Goal: Information Seeking & Learning: Learn about a topic

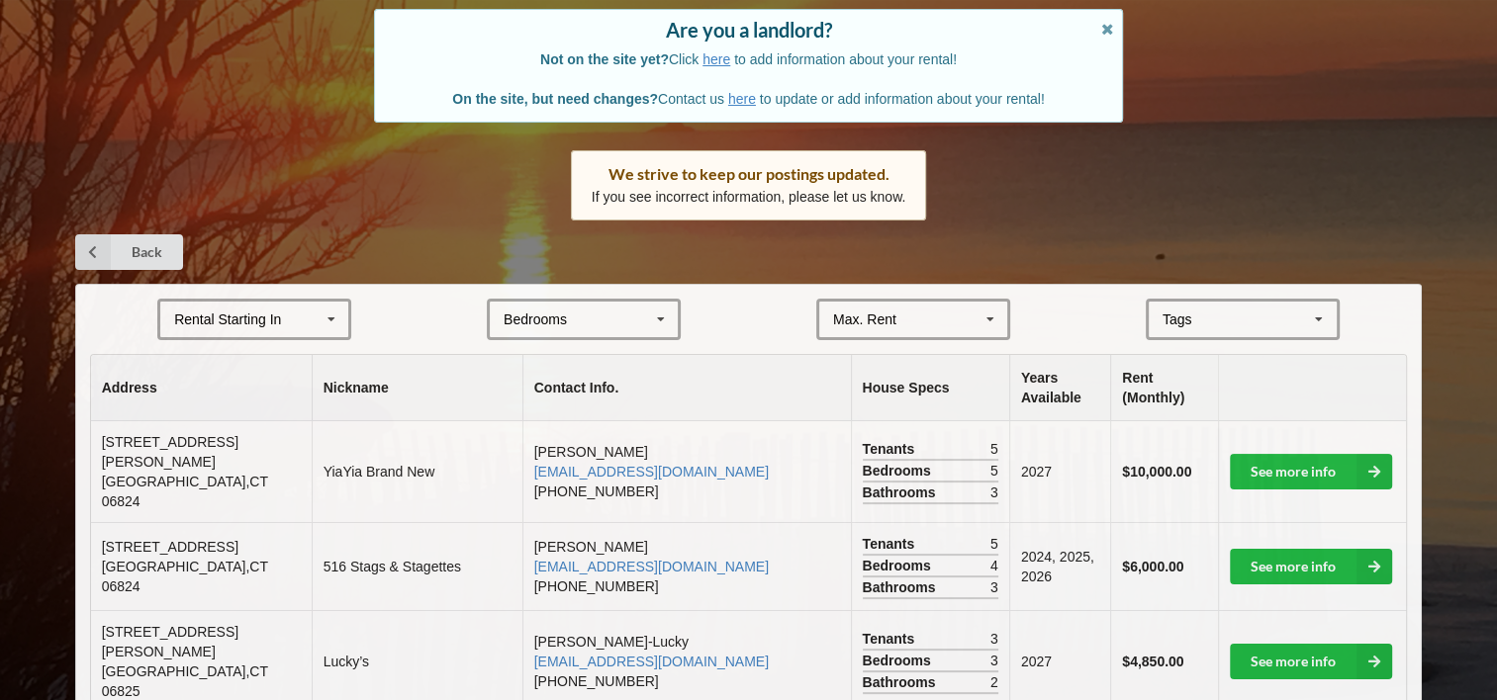
scroll to position [198, 0]
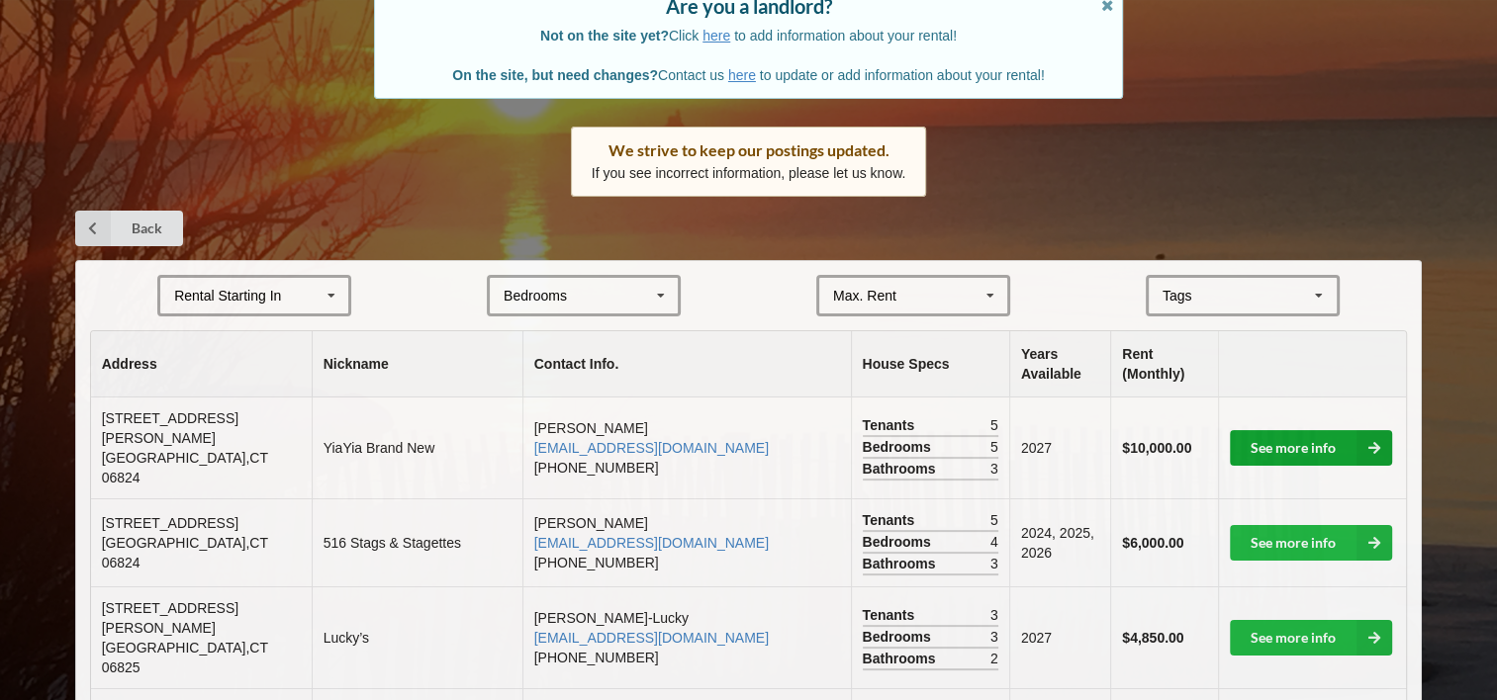
click at [1307, 443] on link "See more info" at bounding box center [1311, 448] width 162 height 36
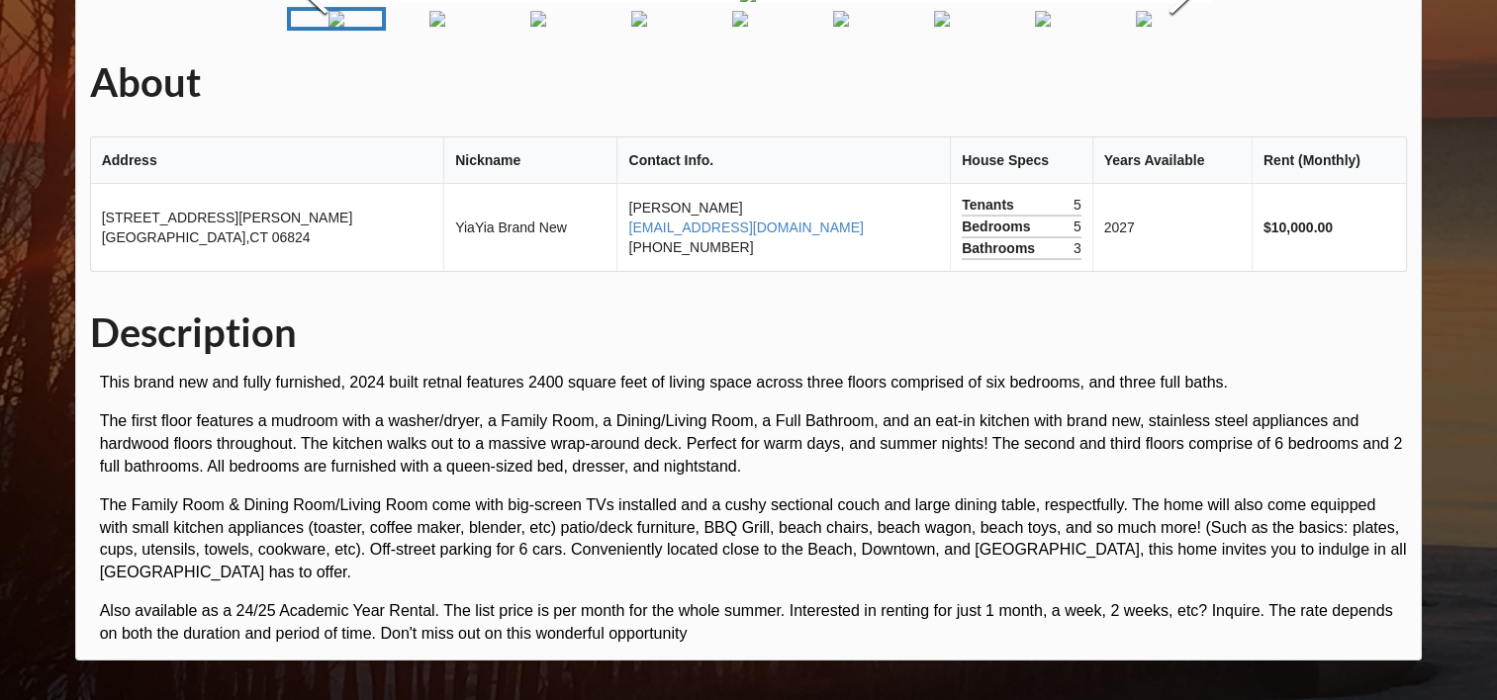
scroll to position [236, 0]
click at [445, 27] on img "Go to Slide 2" at bounding box center [437, 19] width 16 height 16
click at [613, 27] on img "Go to Slide 4" at bounding box center [621, 19] width 16 height 16
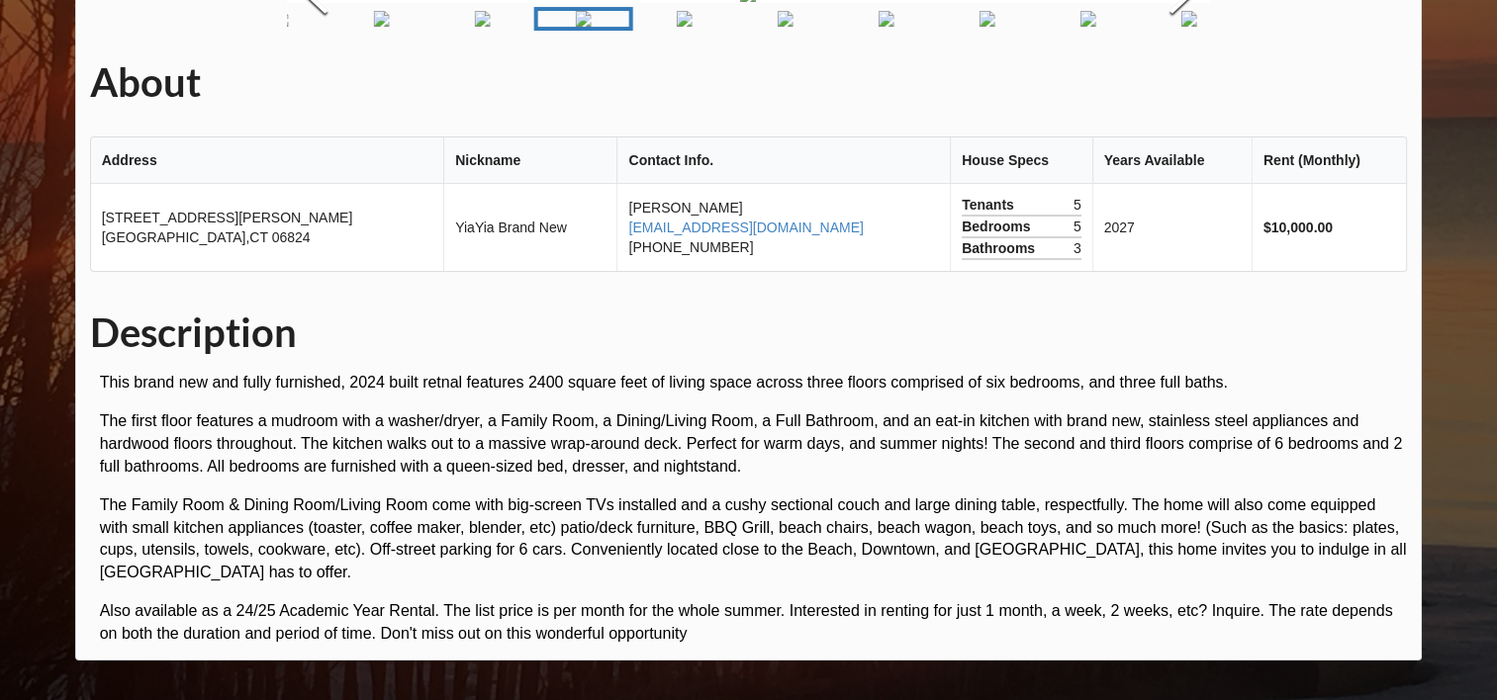
click at [778, 27] on img "Go to Slide 6" at bounding box center [786, 19] width 16 height 16
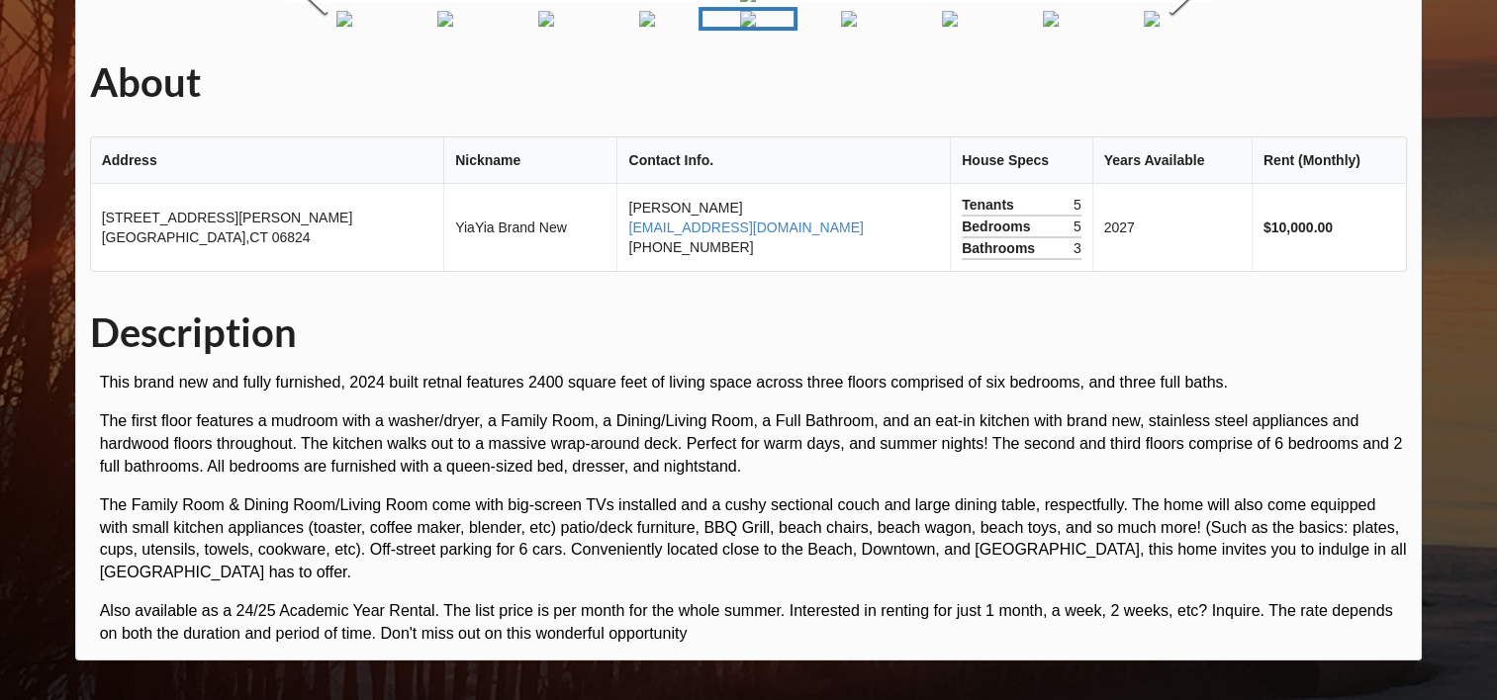
click at [841, 27] on img "Go to Slide 7" at bounding box center [849, 19] width 16 height 16
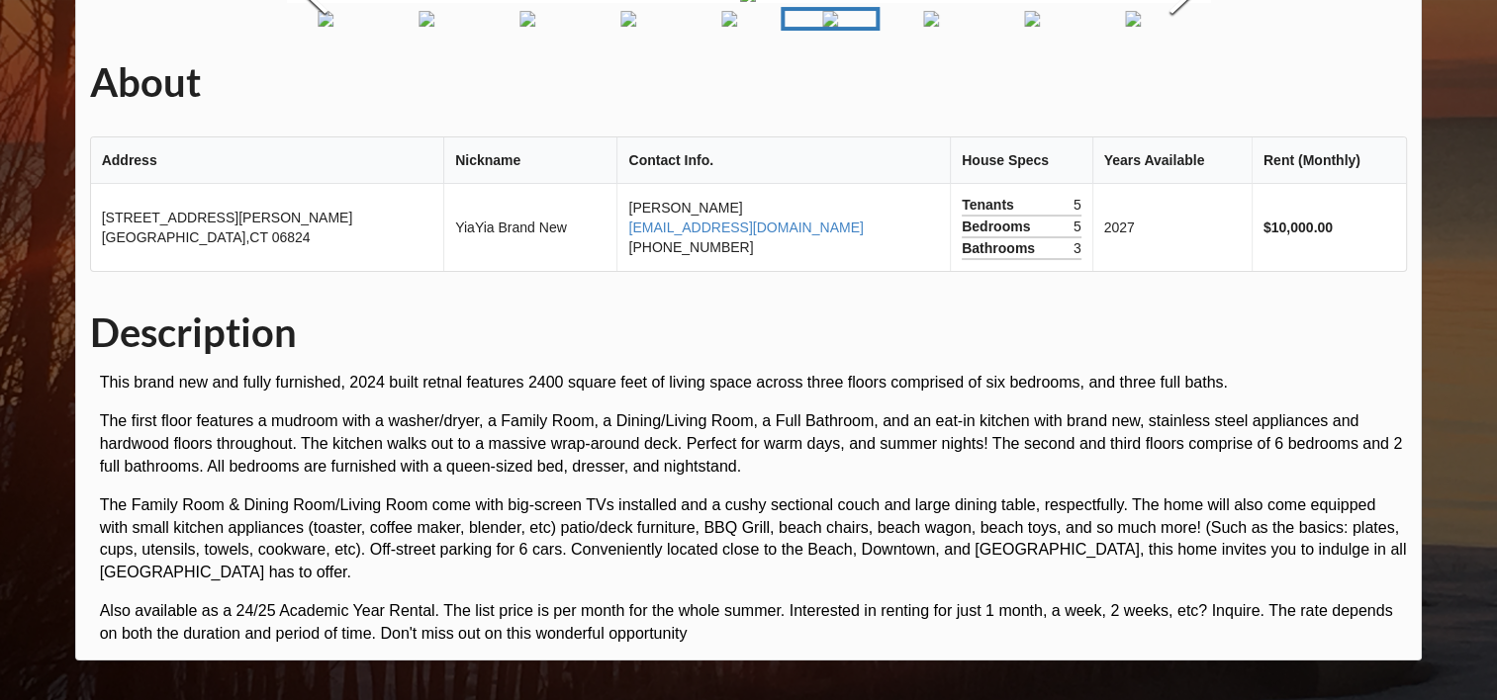
click at [924, 27] on img "Go to Slide 8" at bounding box center [932, 19] width 16 height 16
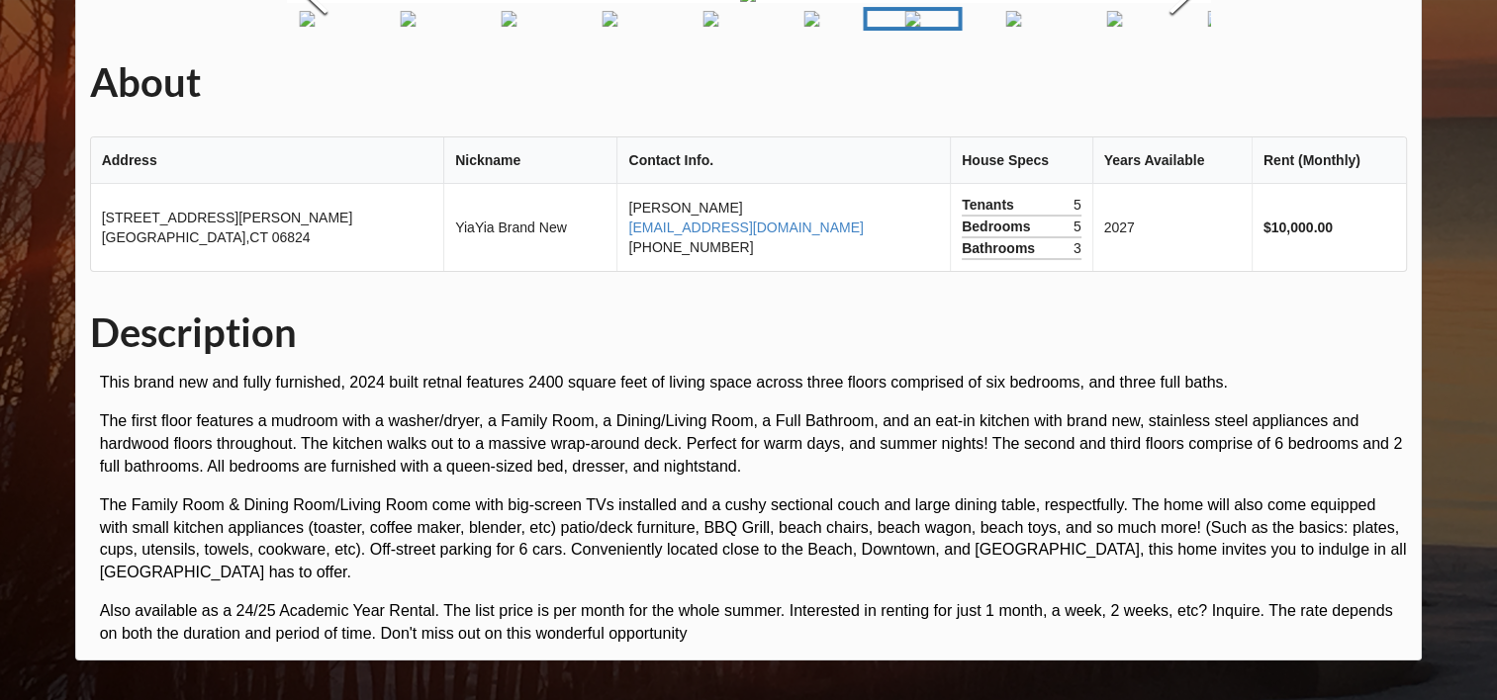
click at [1006, 27] on img "Go to Slide 9" at bounding box center [1014, 19] width 16 height 16
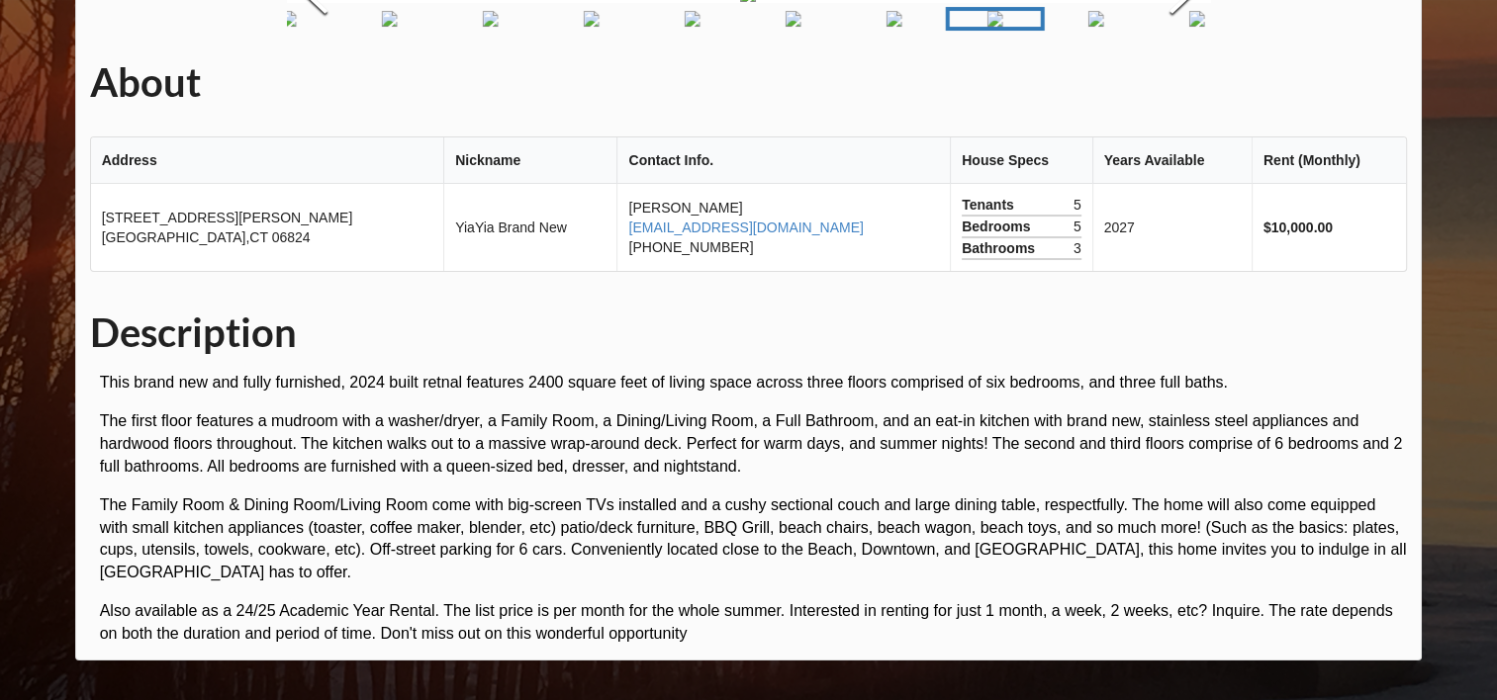
click at [1090, 27] on img "Go to Slide 10" at bounding box center [1096, 19] width 16 height 16
click at [1170, 27] on img "Go to Slide 11" at bounding box center [1178, 19] width 16 height 16
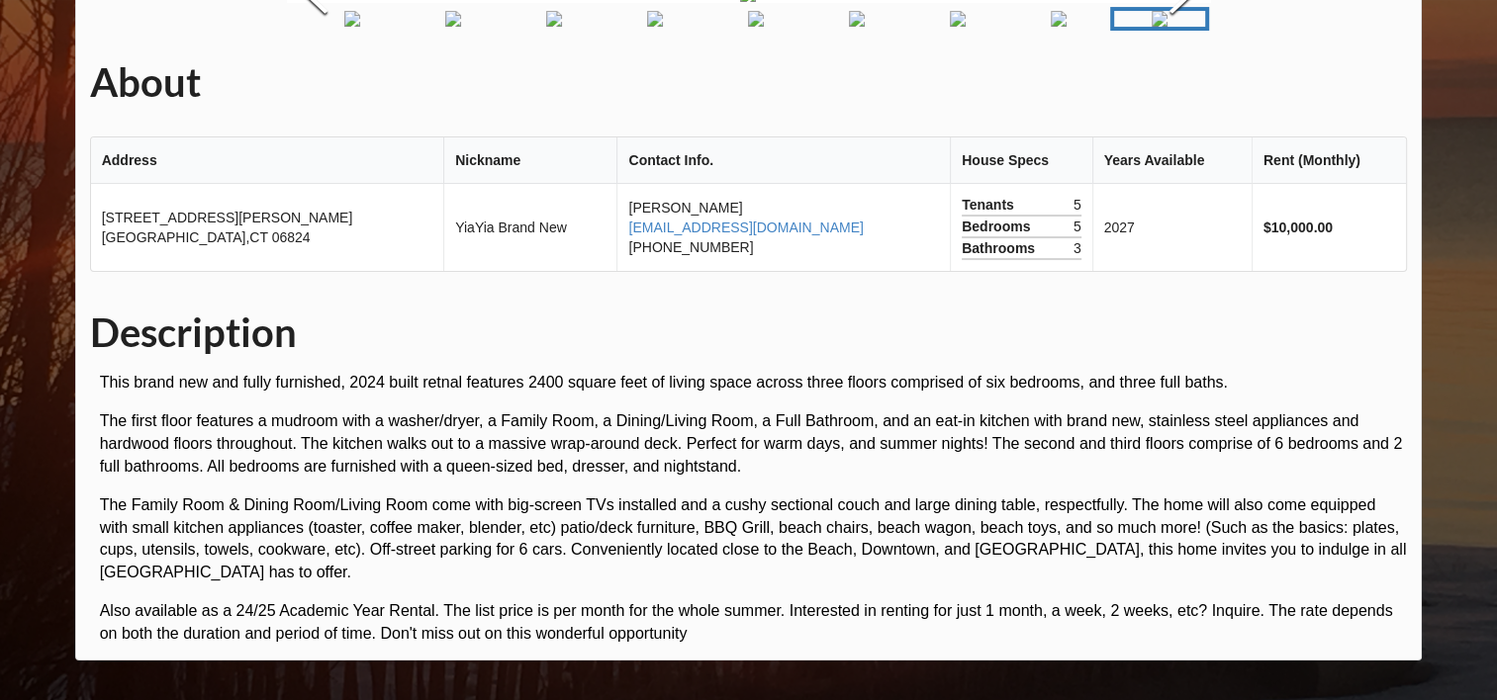
scroll to position [533, 0]
drag, startPoint x: 148, startPoint y: 436, endPoint x: 94, endPoint y: 421, distance: 56.4
click at [94, 271] on td "[STREET_ADDRESS][PERSON_NAME]" at bounding box center [267, 227] width 352 height 87
drag, startPoint x: 94, startPoint y: 421, endPoint x: 113, endPoint y: 421, distance: 18.8
copy td "[STREET_ADDRESS][PERSON_NAME]"
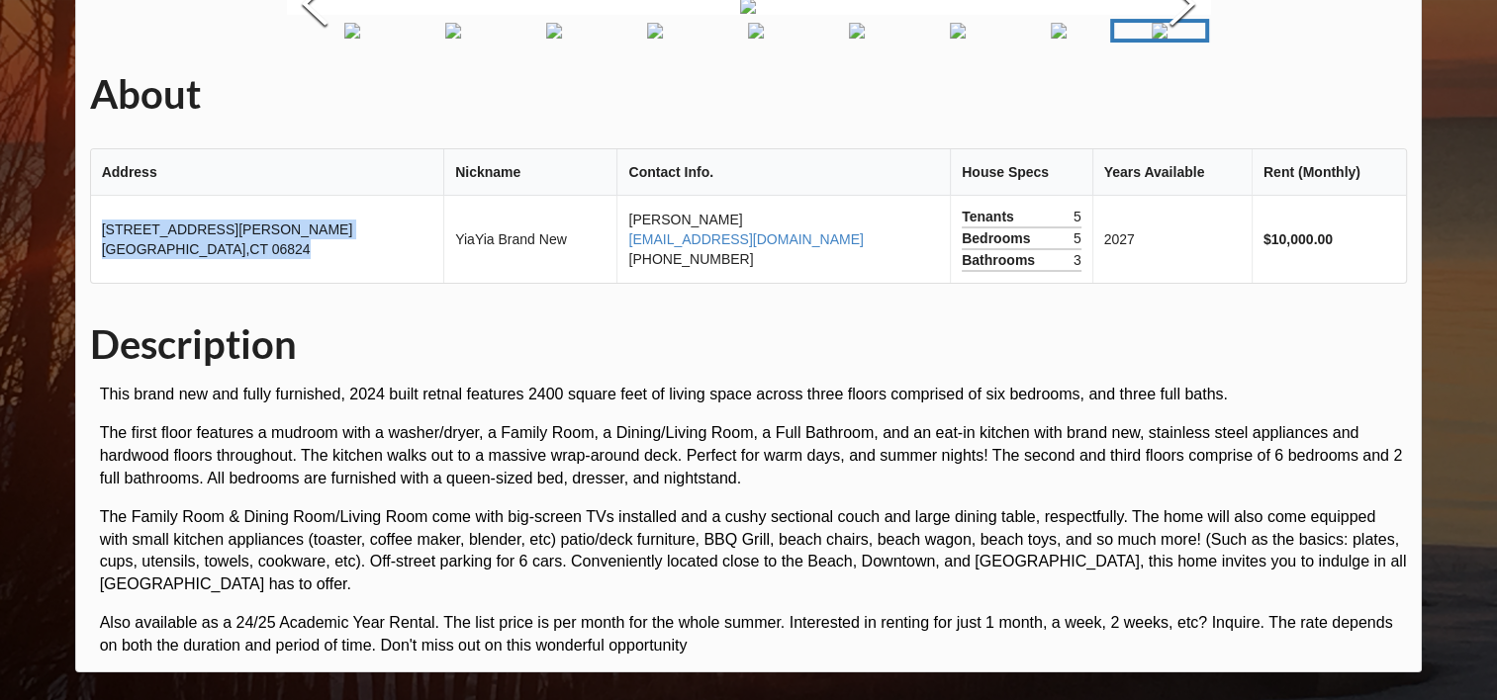
scroll to position [137, 0]
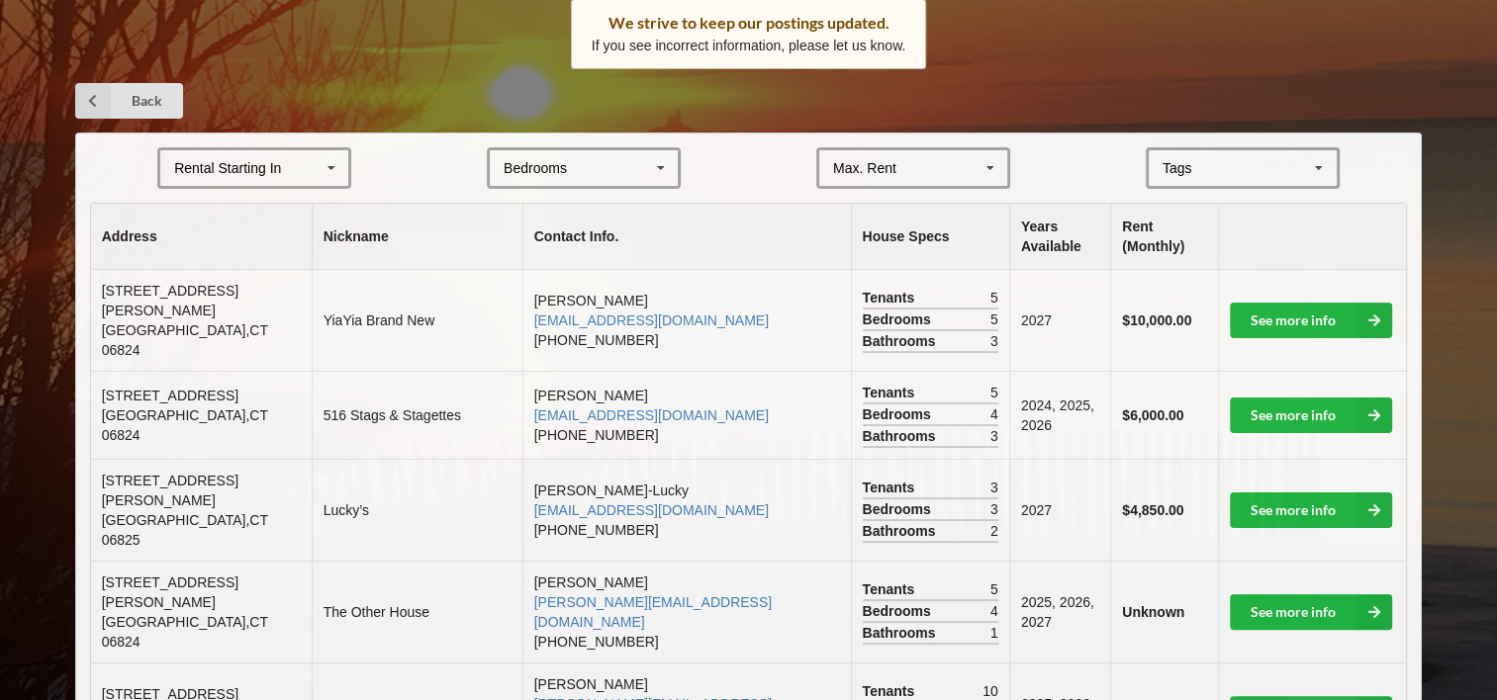
scroll to position [297, 0]
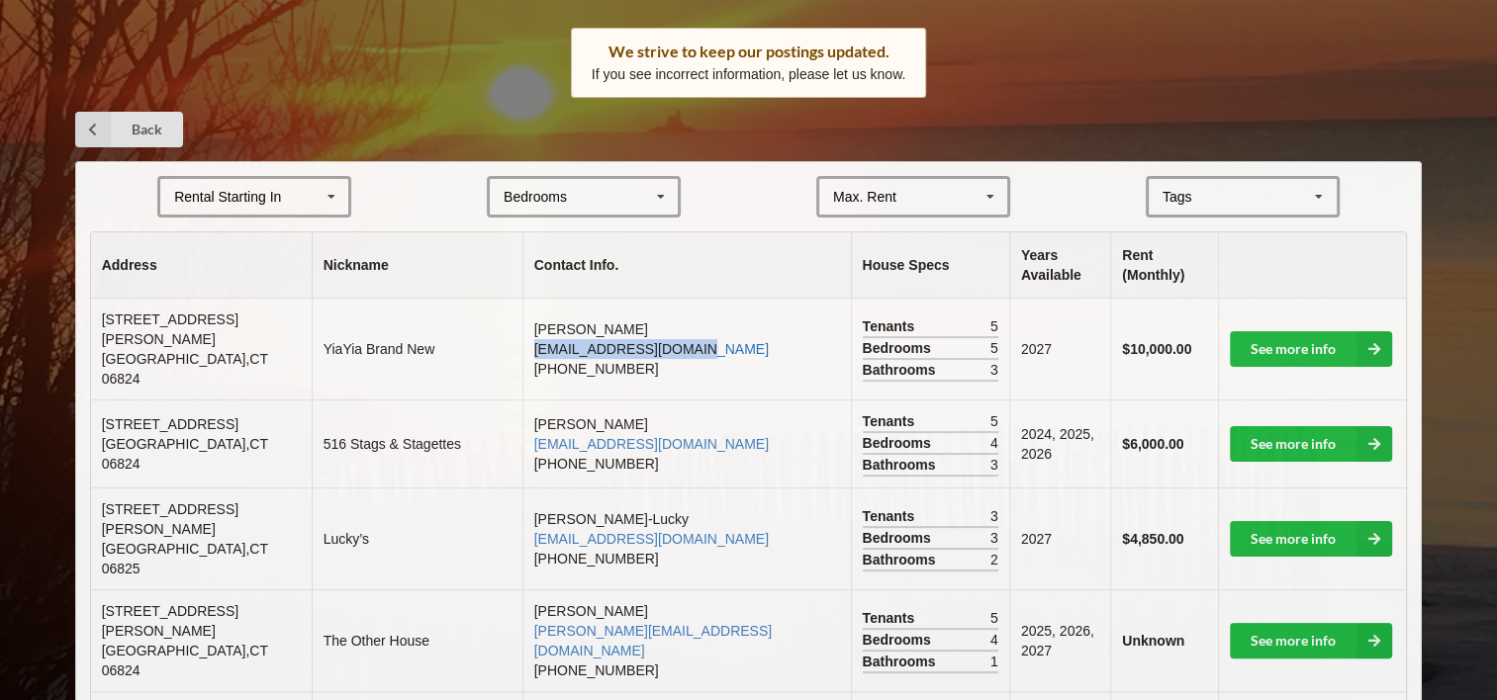
drag, startPoint x: 696, startPoint y: 344, endPoint x: 526, endPoint y: 337, distance: 170.3
click at [526, 337] on td "[PERSON_NAME] [EMAIL_ADDRESS][DOMAIN_NAME] [PHONE_NUMBER]" at bounding box center [686, 349] width 328 height 101
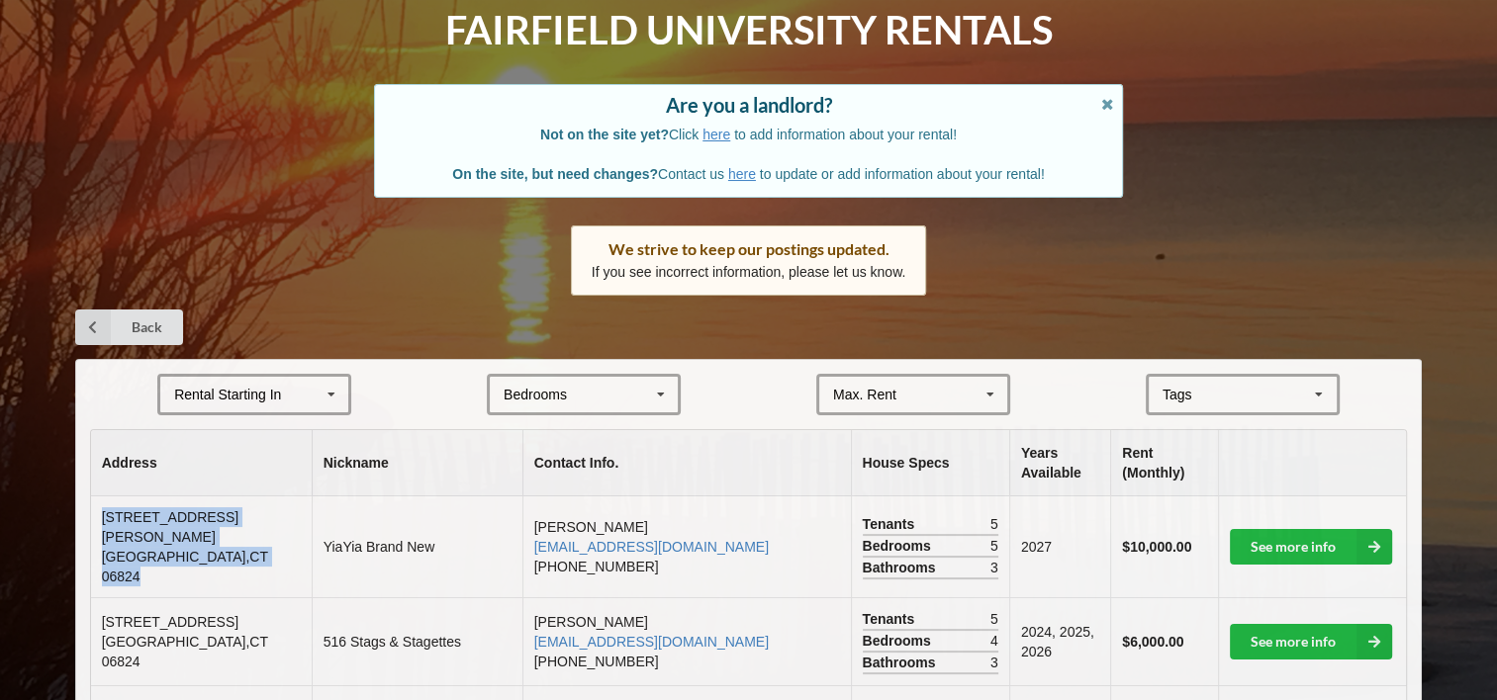
drag, startPoint x: 210, startPoint y: 544, endPoint x: 99, endPoint y: 528, distance: 111.9
click at [99, 528] on td "[STREET_ADDRESS][PERSON_NAME]" at bounding box center [201, 547] width 221 height 101
drag, startPoint x: 99, startPoint y: 528, endPoint x: 167, endPoint y: 527, distance: 68.3
copy td "[STREET_ADDRESS][PERSON_NAME]"
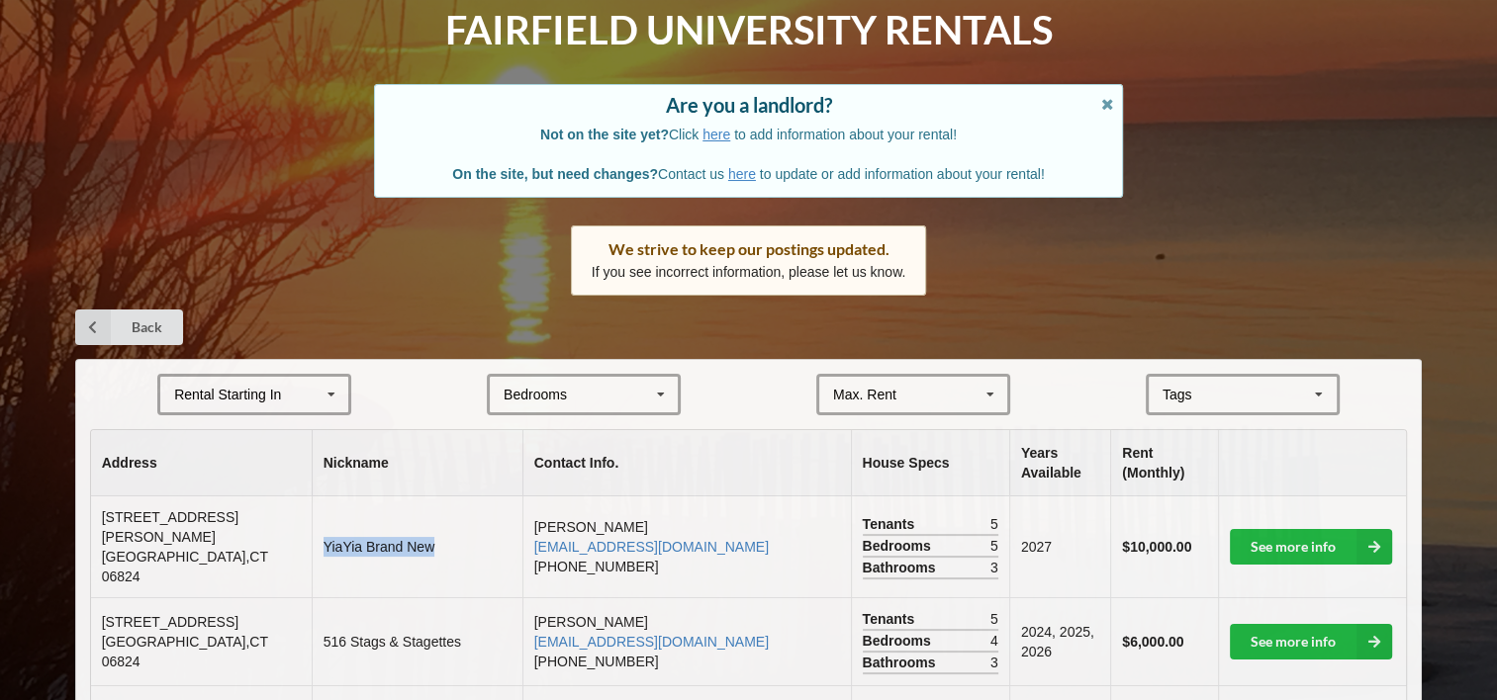
drag, startPoint x: 447, startPoint y: 538, endPoint x: 305, endPoint y: 540, distance: 142.5
click at [312, 540] on td "YiaYia Brand New" at bounding box center [417, 547] width 211 height 101
drag, startPoint x: 305, startPoint y: 540, endPoint x: 332, endPoint y: 540, distance: 27.7
copy td "YiaYia Brand New"
click at [764, 498] on td "[PERSON_NAME] [EMAIL_ADDRESS][DOMAIN_NAME] [PHONE_NUMBER]" at bounding box center [686, 547] width 328 height 101
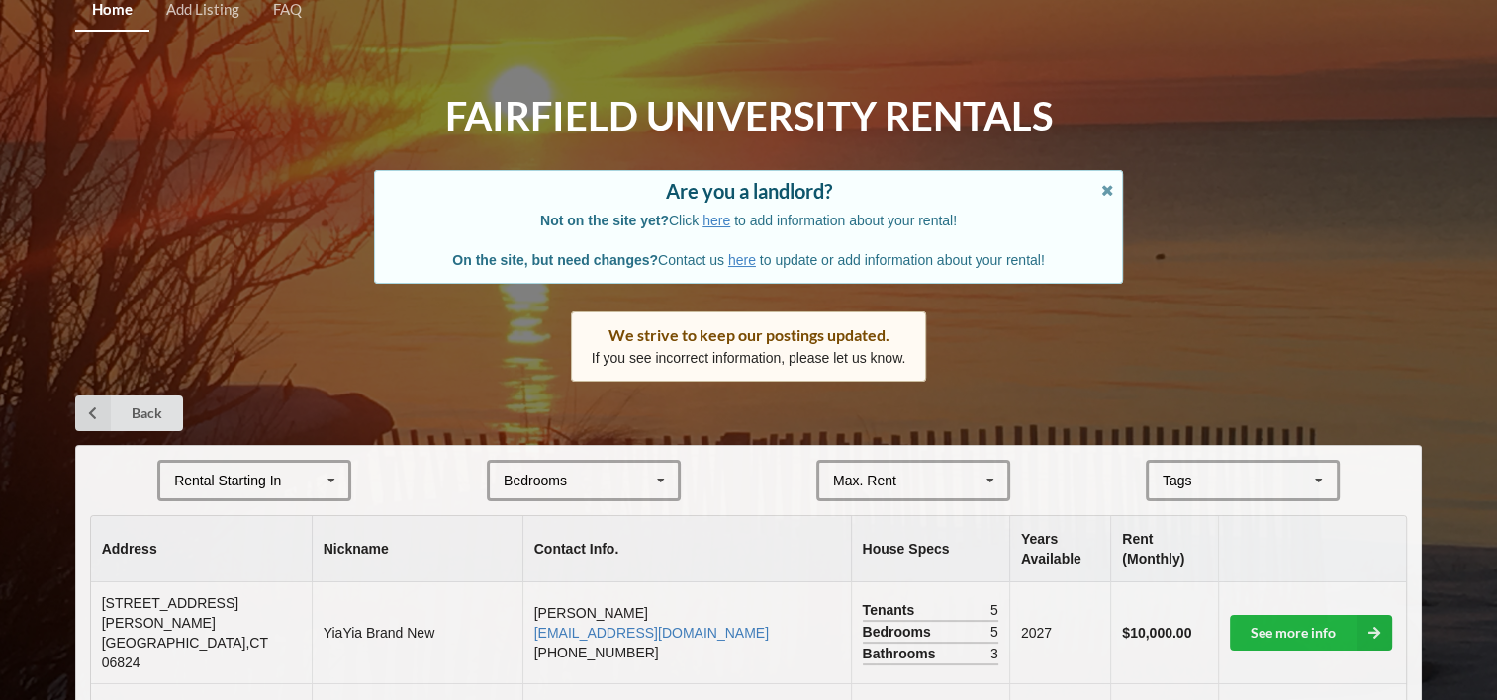
scroll to position [198, 0]
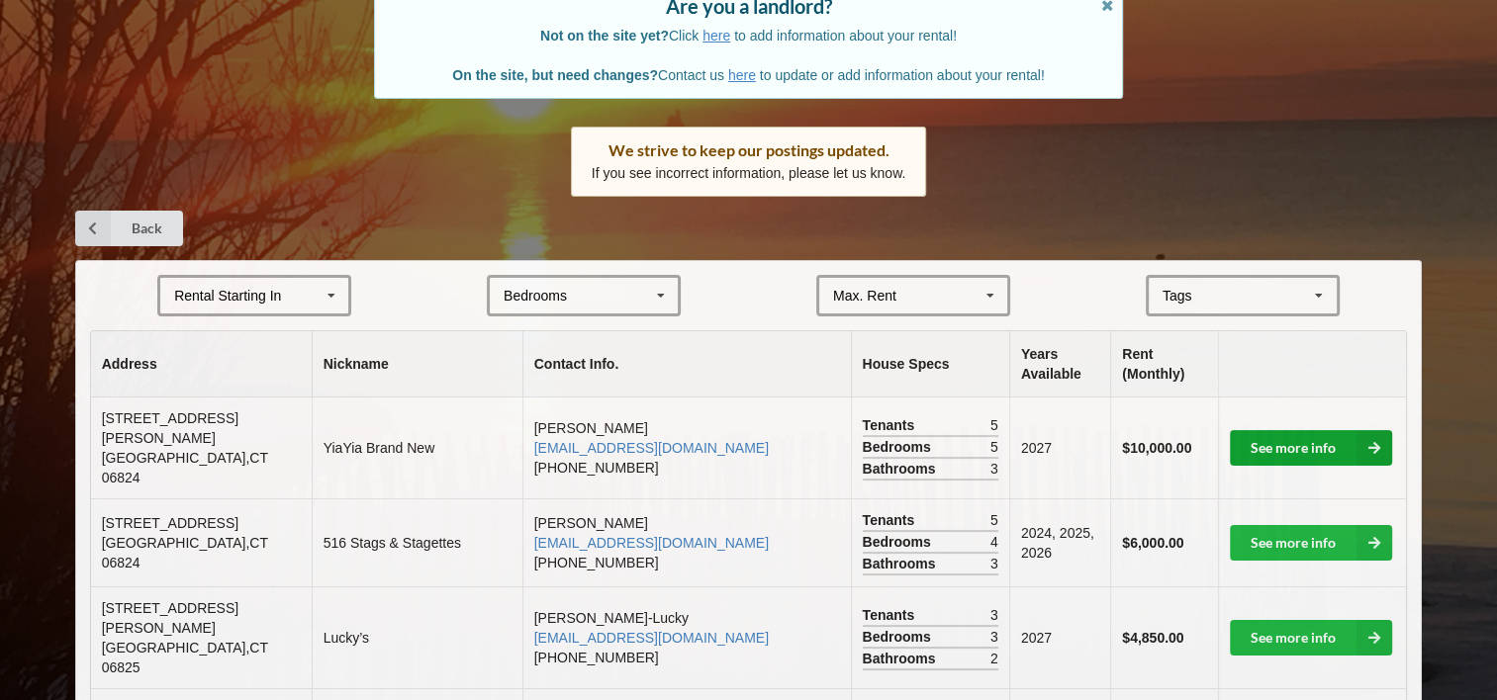
click at [1304, 455] on link "See more info" at bounding box center [1311, 448] width 162 height 36
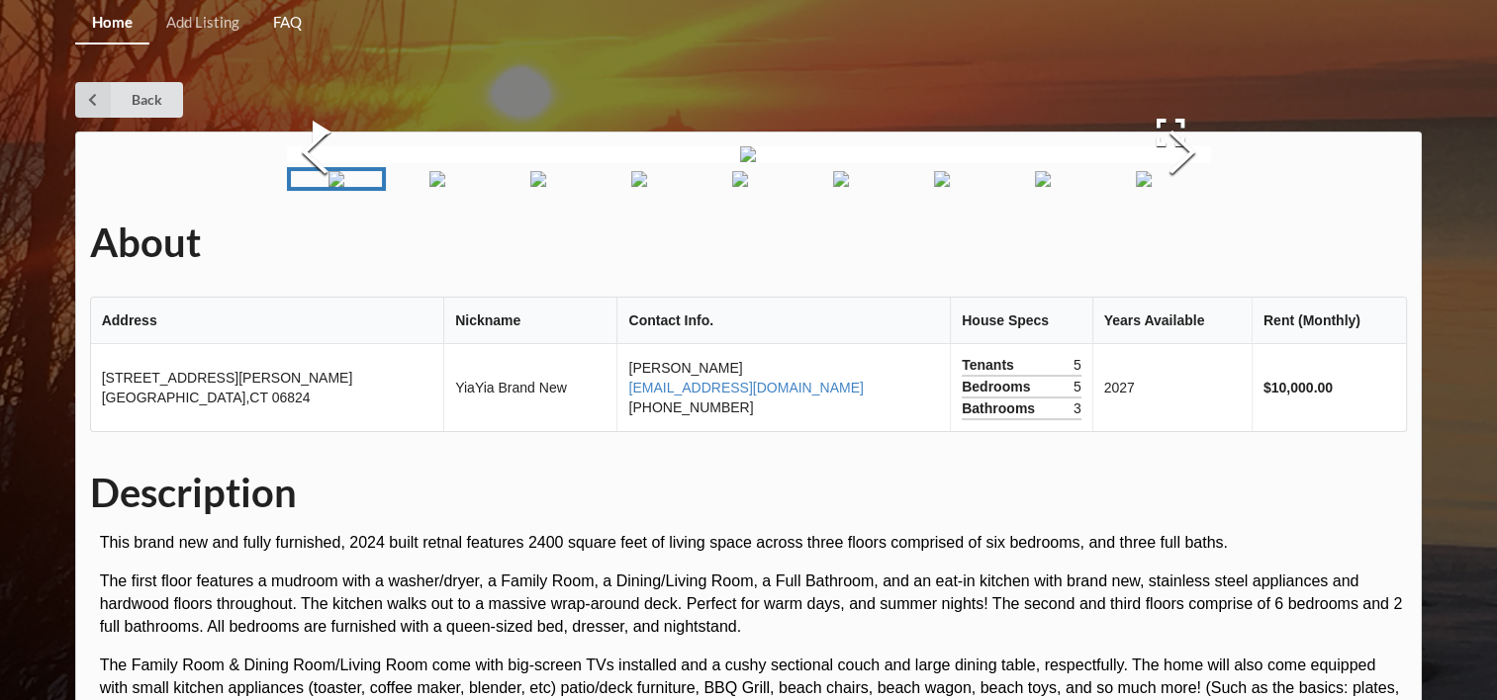
click at [280, 23] on link "FAQ" at bounding box center [287, 23] width 62 height 43
